Goal: Use online tool/utility: Utilize a website feature to perform a specific function

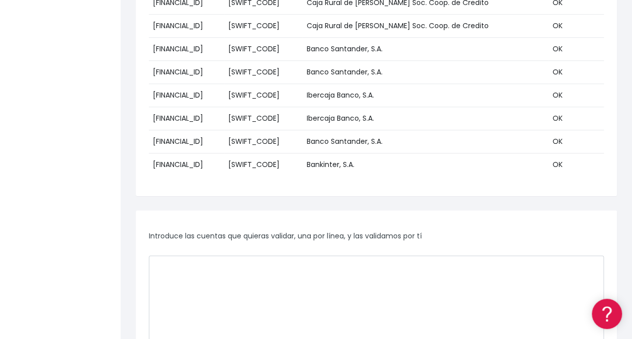
scroll to position [13670, 0]
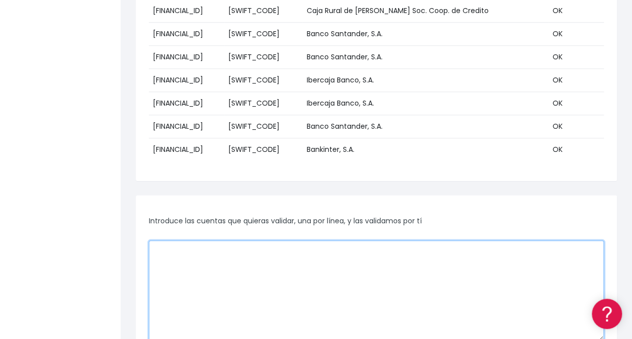
click at [257, 240] on textarea at bounding box center [376, 290] width 455 height 101
paste textarea "ES9801280400660100162364 ES9801280400660100162364 ES2001821149430201585224 ES44…"
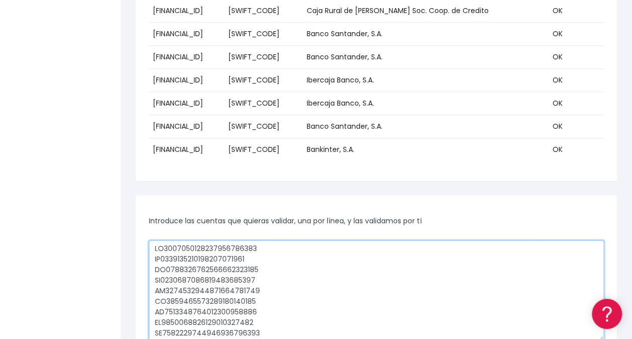
scroll to position [6160, 0]
type textarea "ES9801280400660100162364 ES9801280400660100162364 ES2001821149430201585224 ES44…"
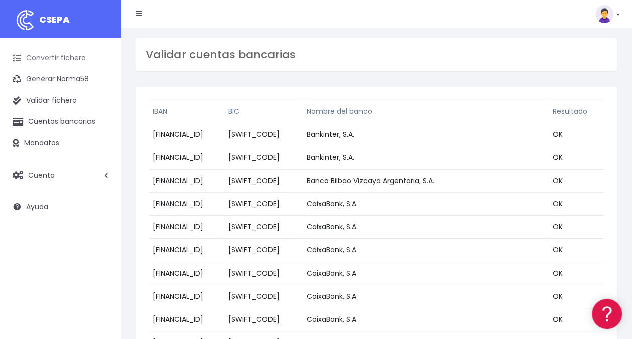
click at [51, 60] on link "Convertir fichero" at bounding box center [60, 58] width 111 height 21
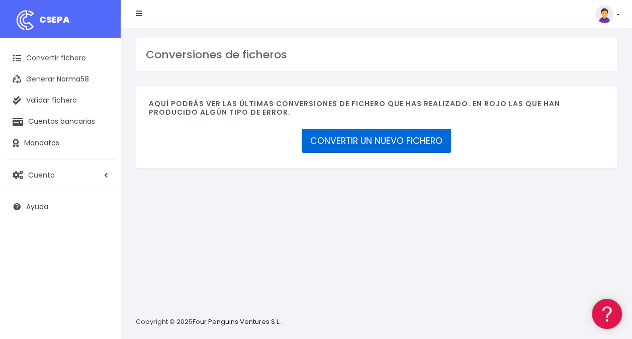
click at [393, 143] on link "CONVERTIR UN NUEVO FICHERO" at bounding box center [376, 141] width 149 height 24
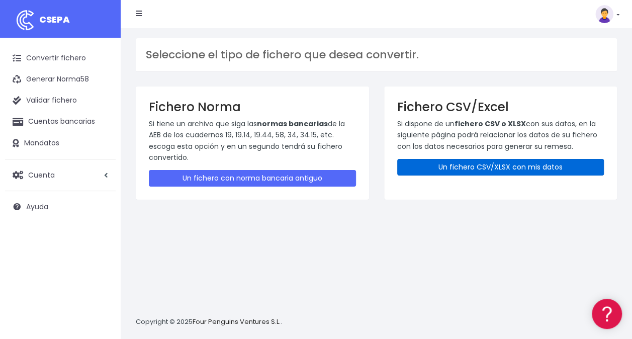
click at [489, 171] on link "Un fichero CSV/XLSX con mis datos" at bounding box center [500, 167] width 207 height 17
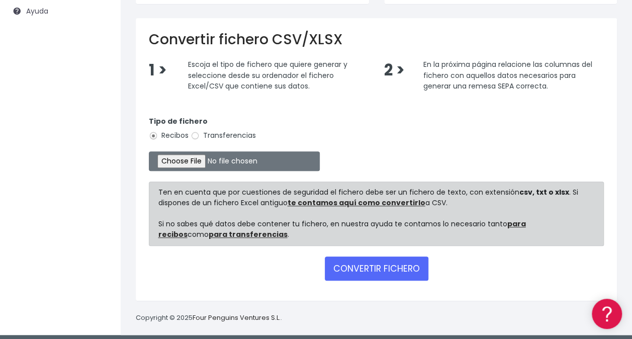
scroll to position [200, 0]
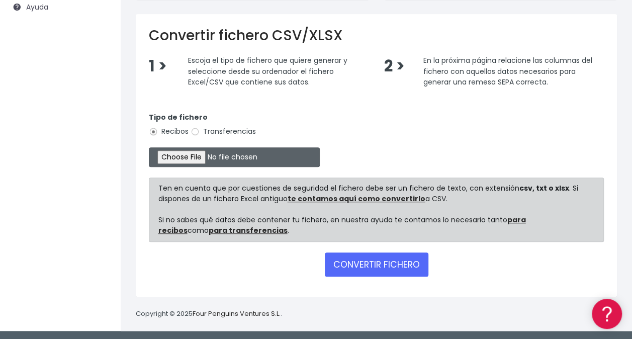
click at [170, 155] on input "file" at bounding box center [234, 157] width 171 height 20
type input "C:\fakepath\RECIBO 1 para remesa.csv"
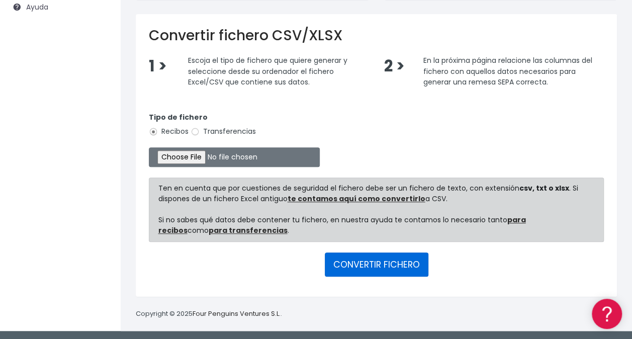
click at [388, 270] on button "CONVERTIR FICHERO" at bounding box center [377, 264] width 104 height 24
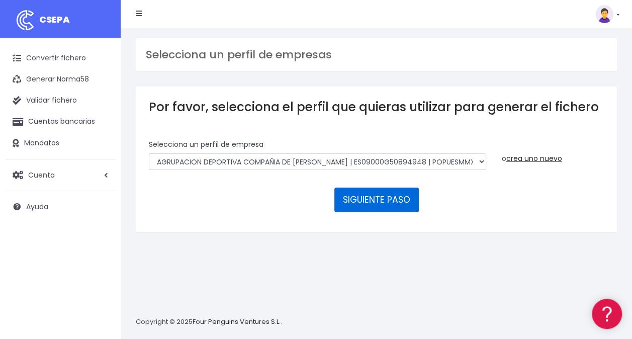
click at [394, 205] on button "SIGUIENTE PASO" at bounding box center [376, 199] width 84 height 24
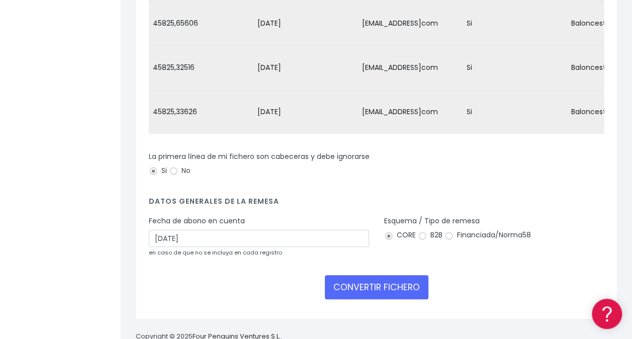
scroll to position [288, 0]
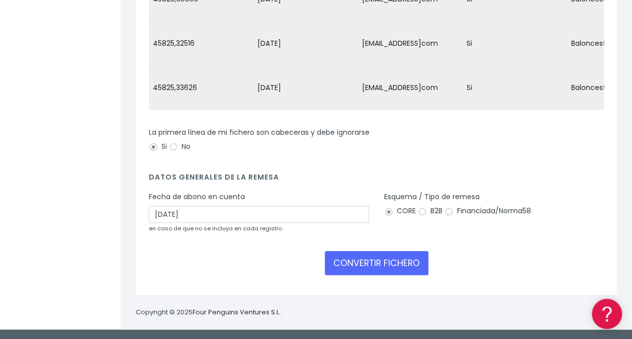
click at [262, 227] on small "en caso de que no se incluya en cada registro" at bounding box center [215, 228] width 133 height 8
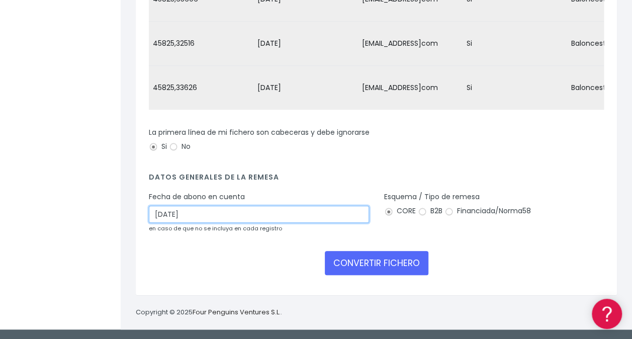
click at [260, 222] on input "15/10/2025" at bounding box center [259, 214] width 220 height 17
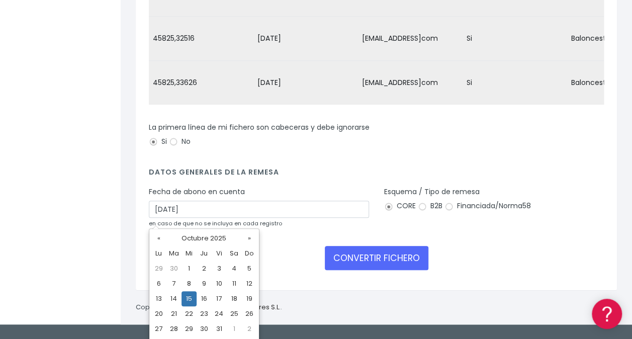
click at [192, 302] on td "15" at bounding box center [188, 298] width 15 height 15
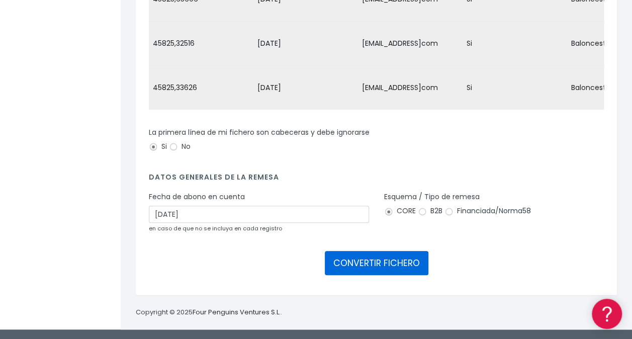
click at [385, 265] on button "CONVERTIR FICHERO" at bounding box center [377, 263] width 104 height 24
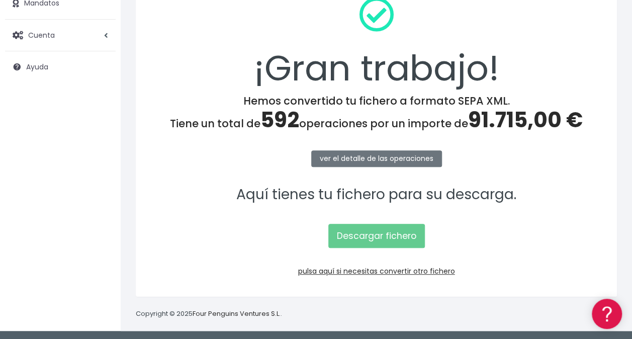
scroll to position [140, 0]
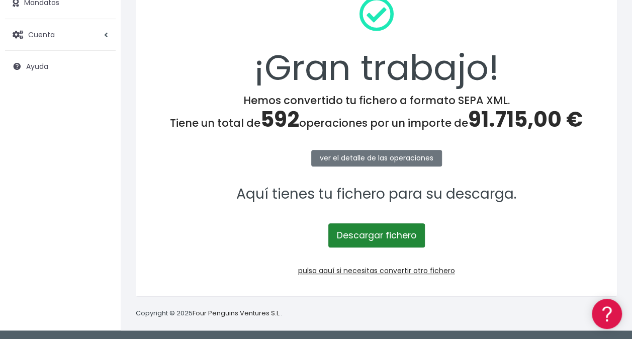
click at [389, 230] on link "Descargar fichero" at bounding box center [376, 235] width 96 height 24
